Goal: Find specific page/section: Find specific page/section

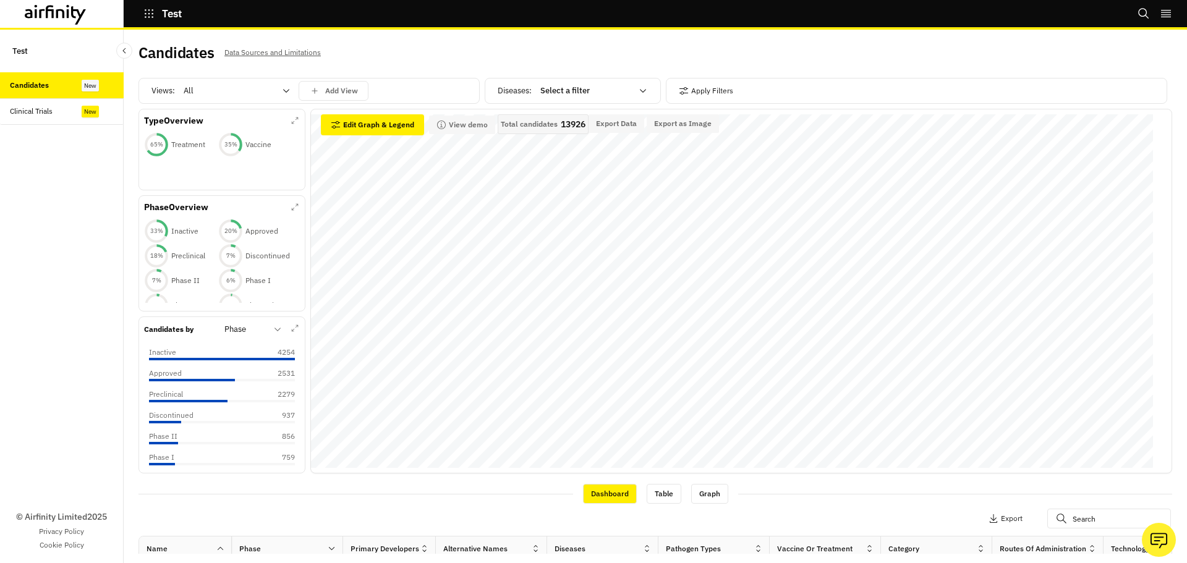
click at [70, 123] on div "Clinical Trials" at bounding box center [62, 111] width 124 height 27
click at [80, 115] on div "Clinical Trials" at bounding box center [67, 111] width 114 height 11
